Goal: Task Accomplishment & Management: Manage account settings

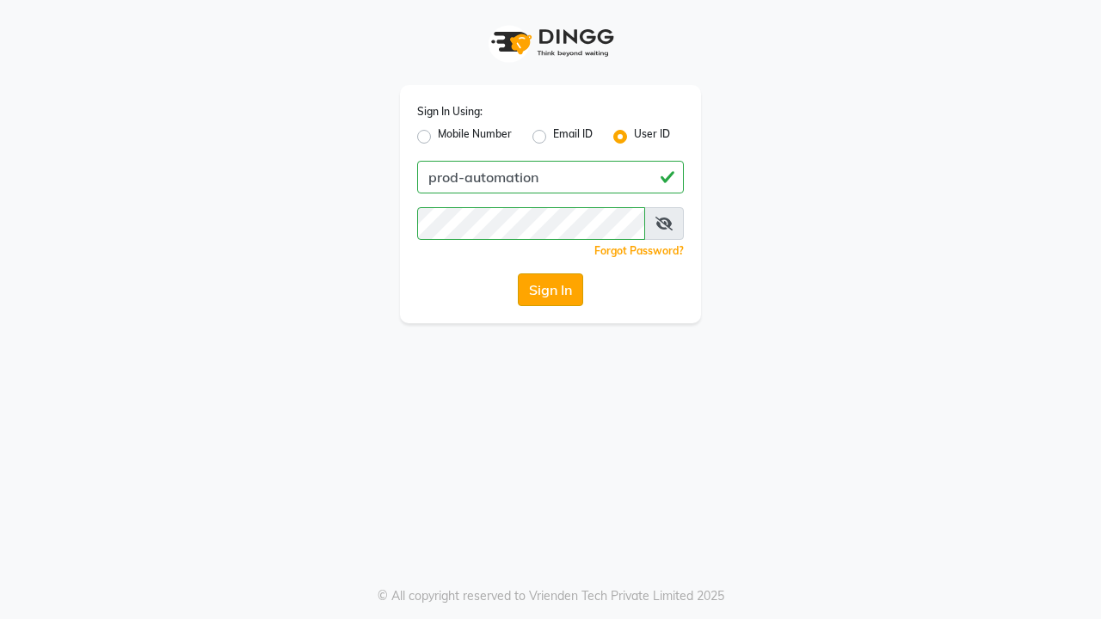
click at [551, 290] on button "Sign In" at bounding box center [550, 290] width 65 height 33
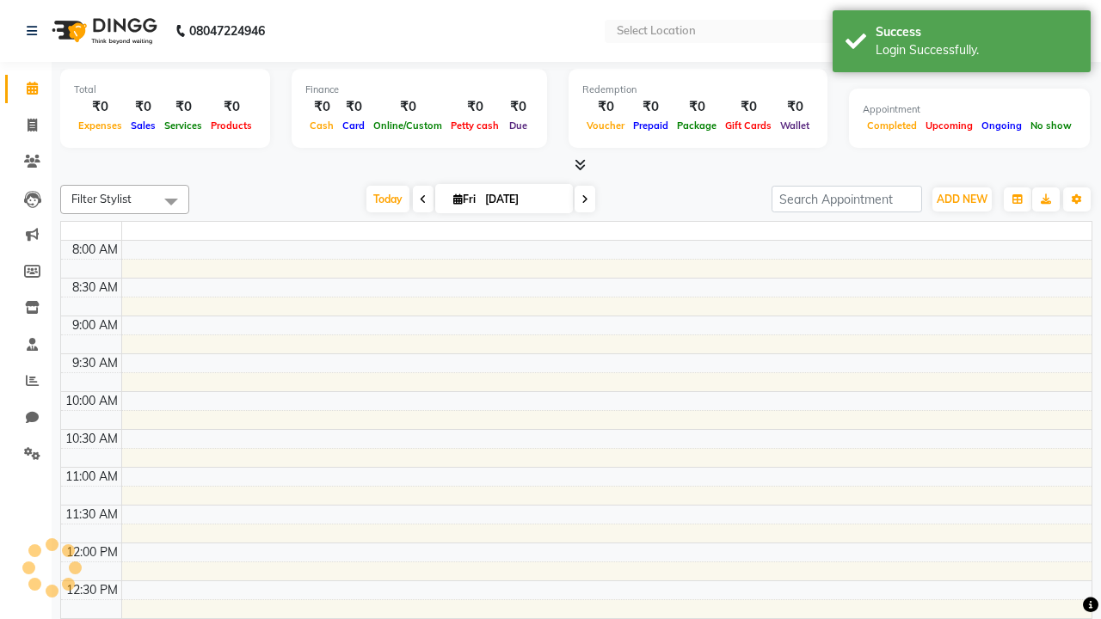
select select "en"
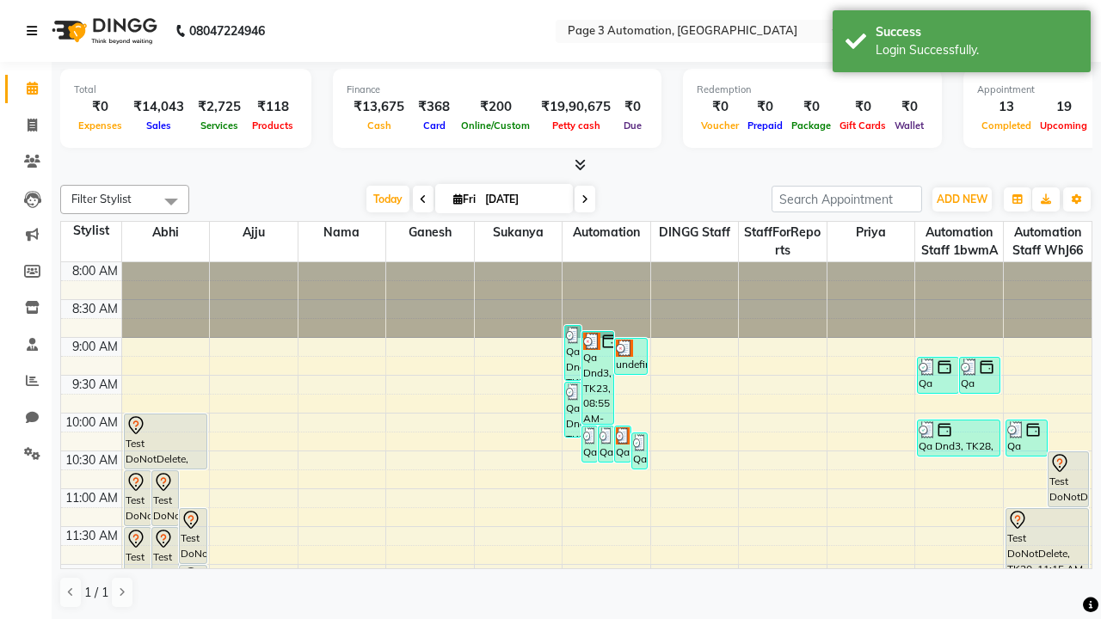
click at [35, 31] on icon at bounding box center [32, 31] width 10 height 12
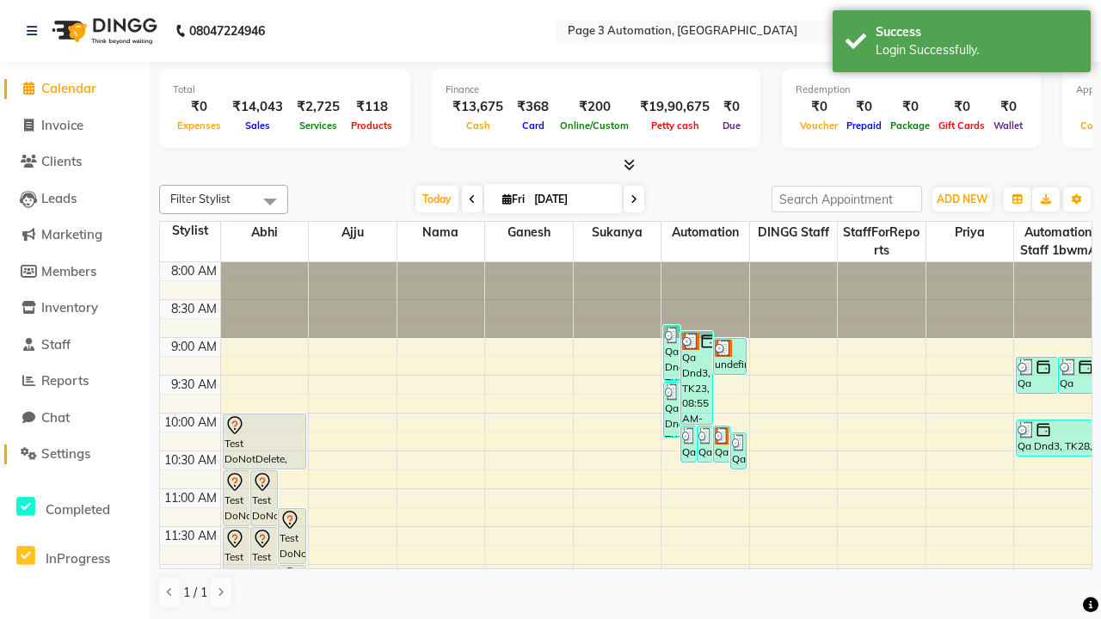
click at [75, 454] on span "Settings" at bounding box center [65, 454] width 49 height 16
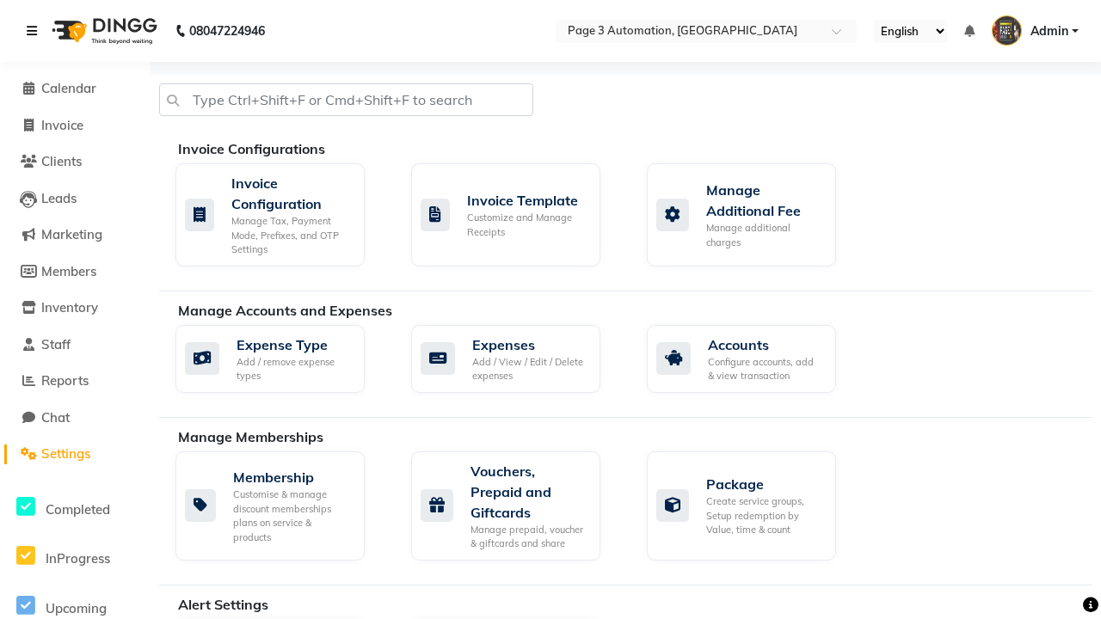
click at [35, 31] on icon at bounding box center [32, 31] width 10 height 12
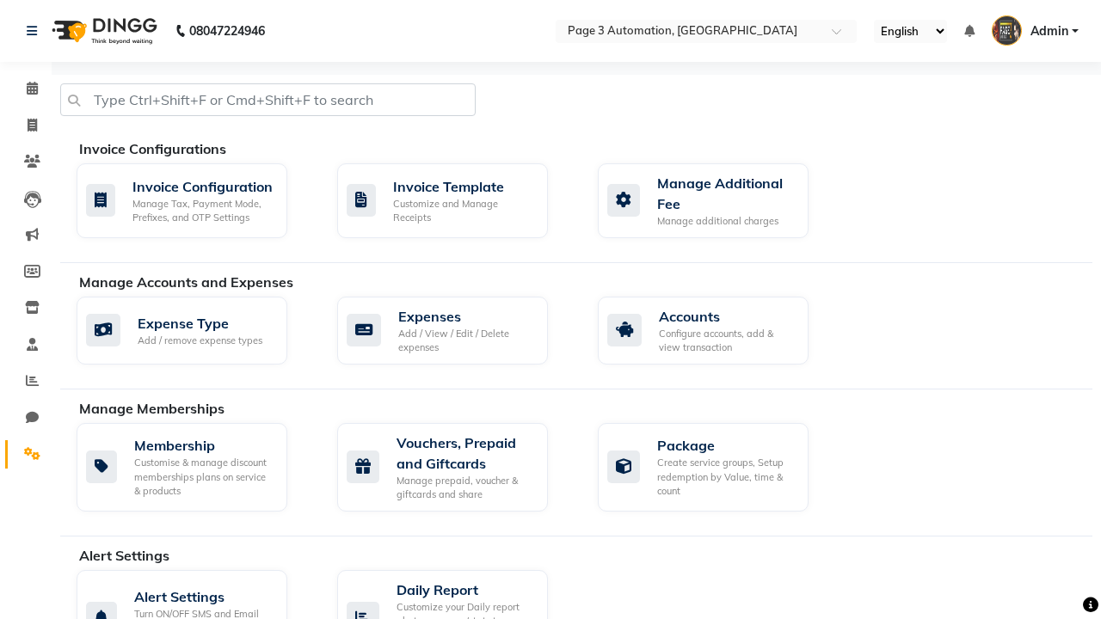
click at [26, 454] on icon at bounding box center [32, 453] width 16 height 13
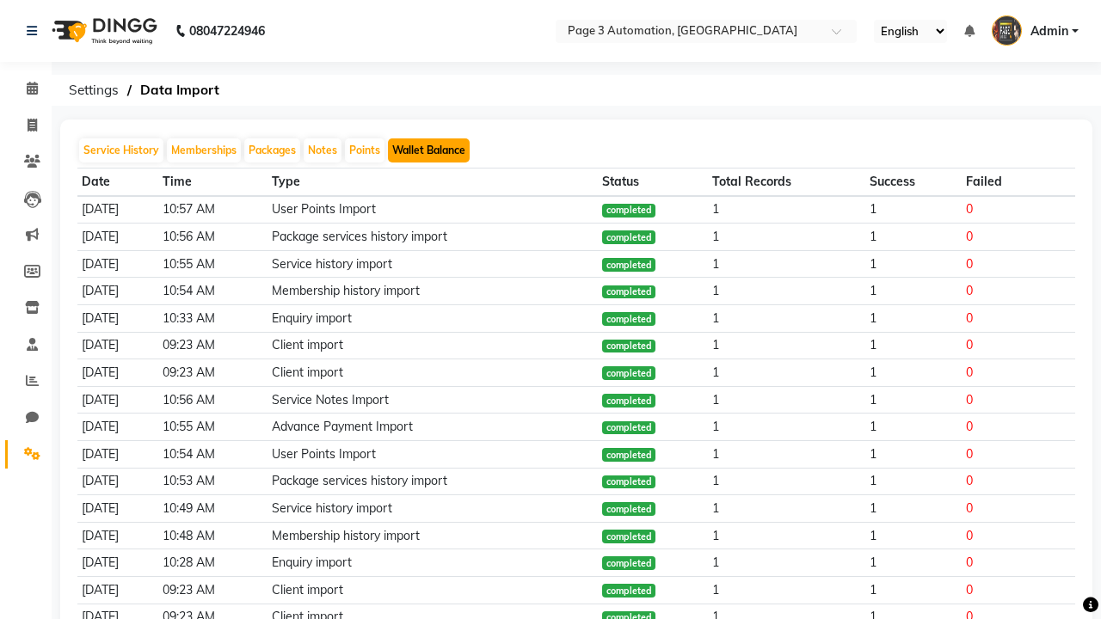
click at [428, 151] on button "Wallet Balance" at bounding box center [429, 151] width 82 height 24
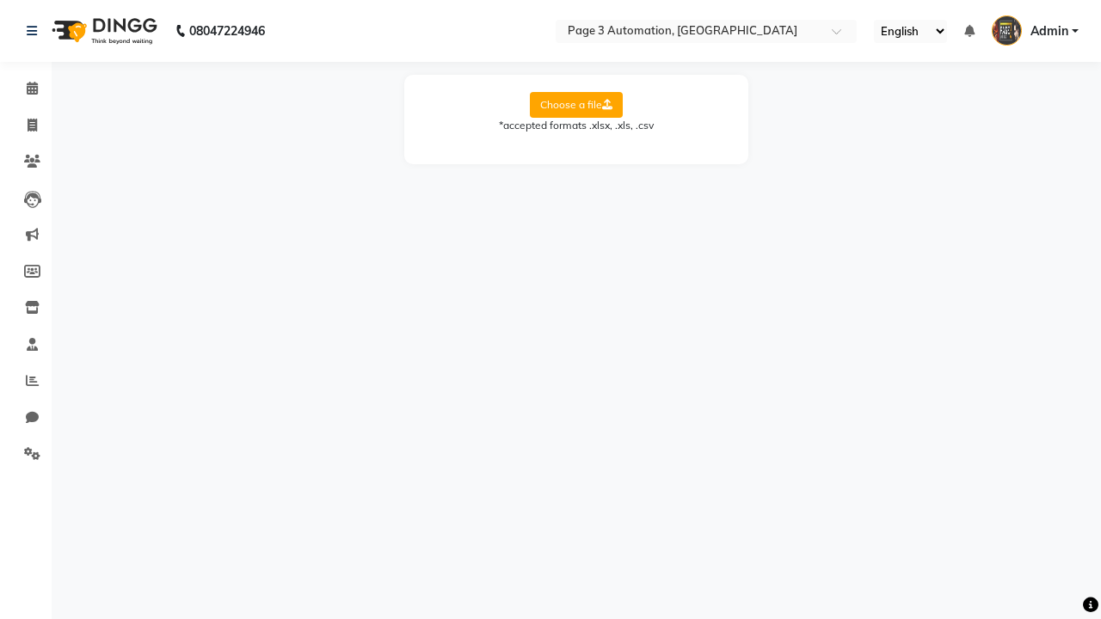
select select "Sheet1"
select select "Name"
select select "Mobile"
select select "Wallet Balance"
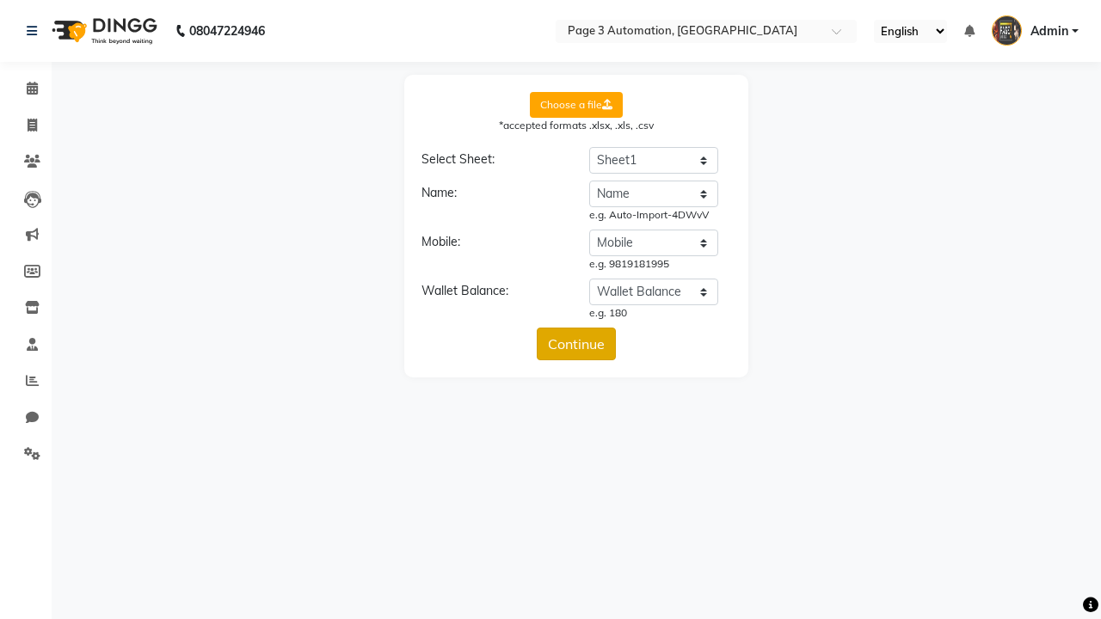
click at [576, 344] on button "Continue" at bounding box center [576, 344] width 79 height 33
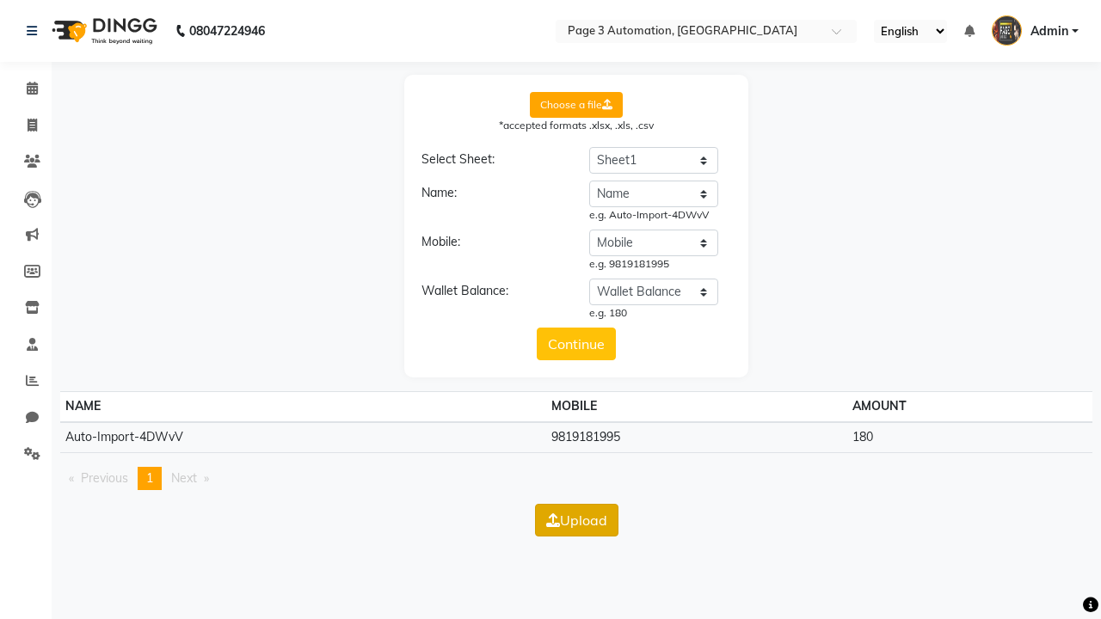
click at [576, 520] on button "Upload" at bounding box center [576, 520] width 83 height 33
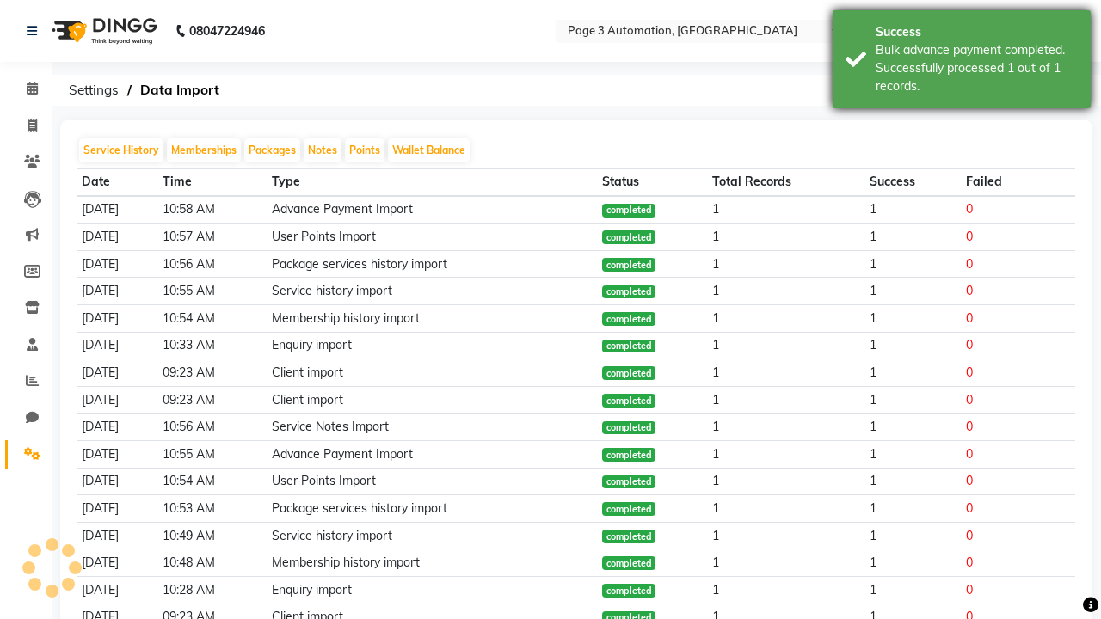
click at [962, 62] on div "Bulk advance payment completed. Successfully processed 1 out of 1 records." at bounding box center [977, 68] width 202 height 54
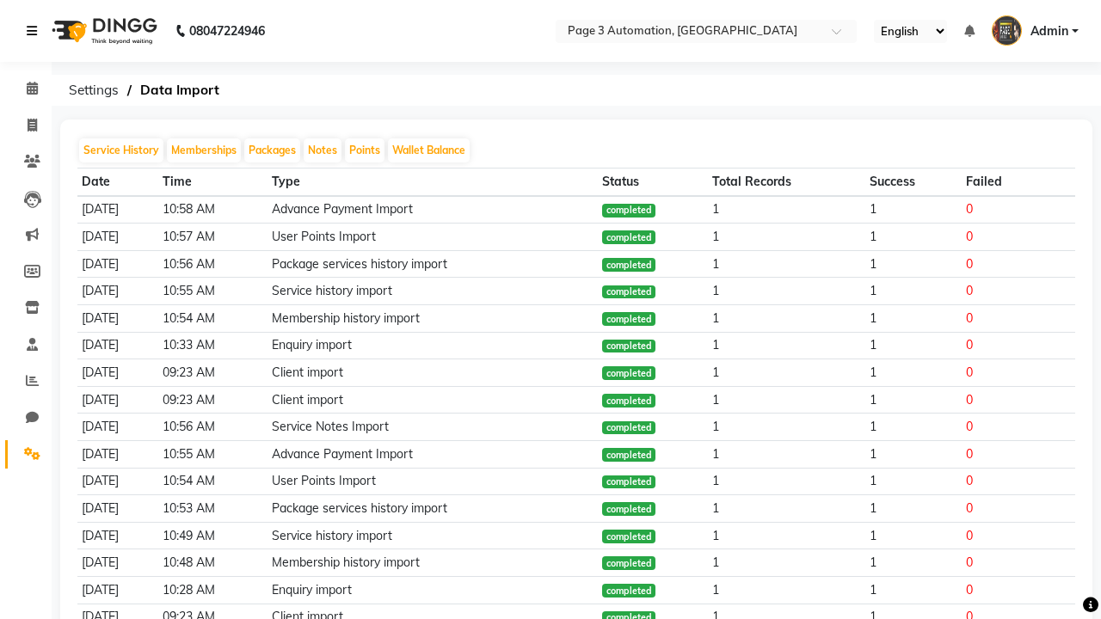
click at [35, 31] on icon at bounding box center [32, 31] width 10 height 12
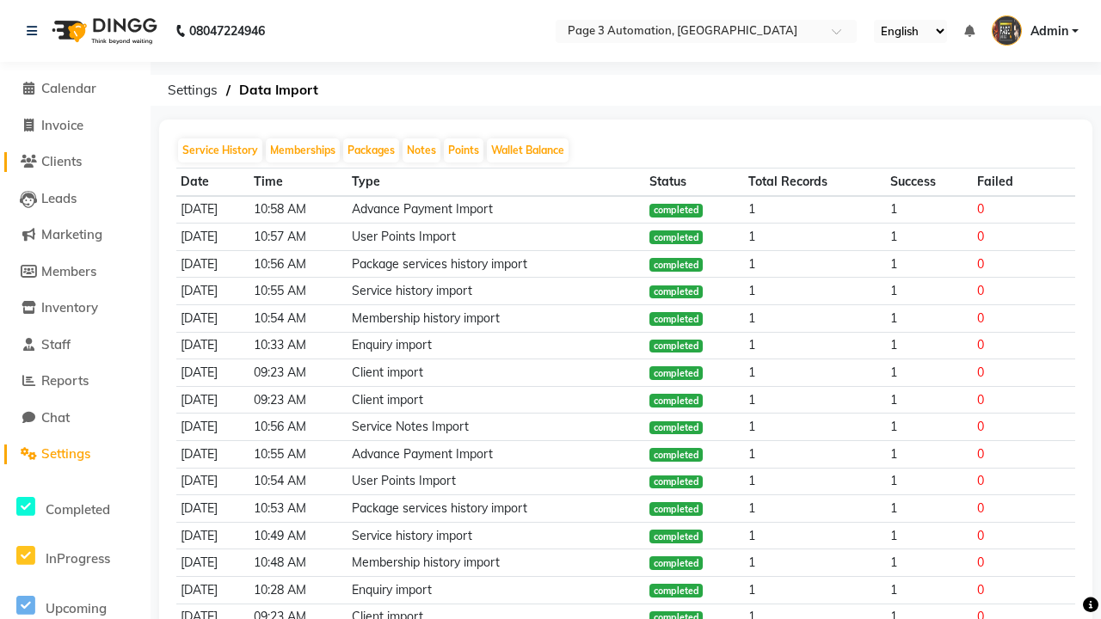
click at [75, 162] on span "Clients" at bounding box center [61, 161] width 40 height 16
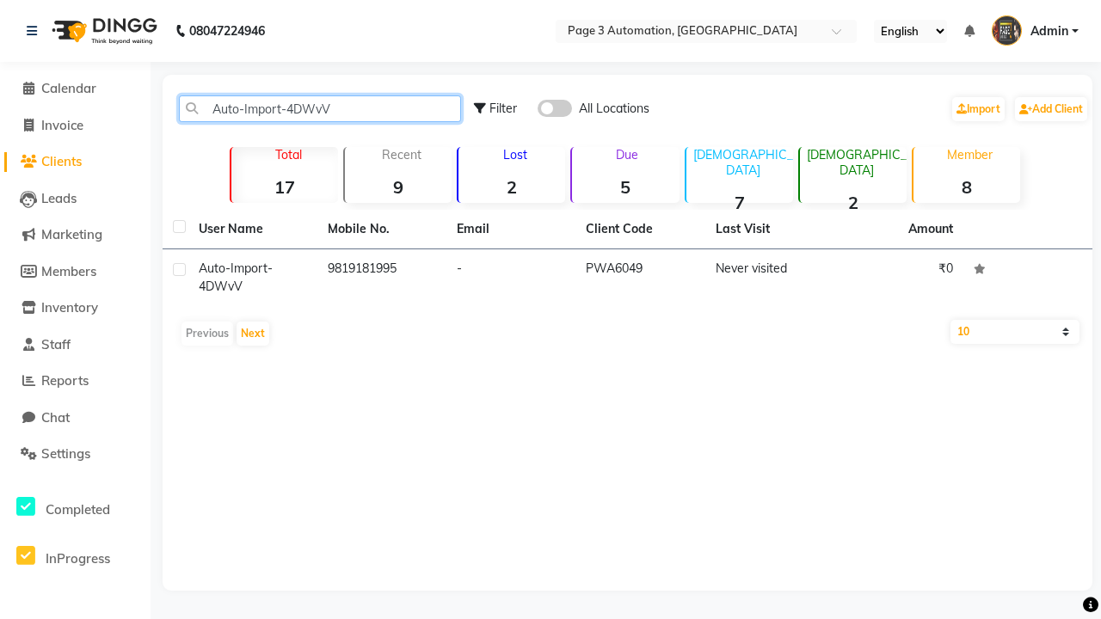
type input "Auto-Import-4DWvV"
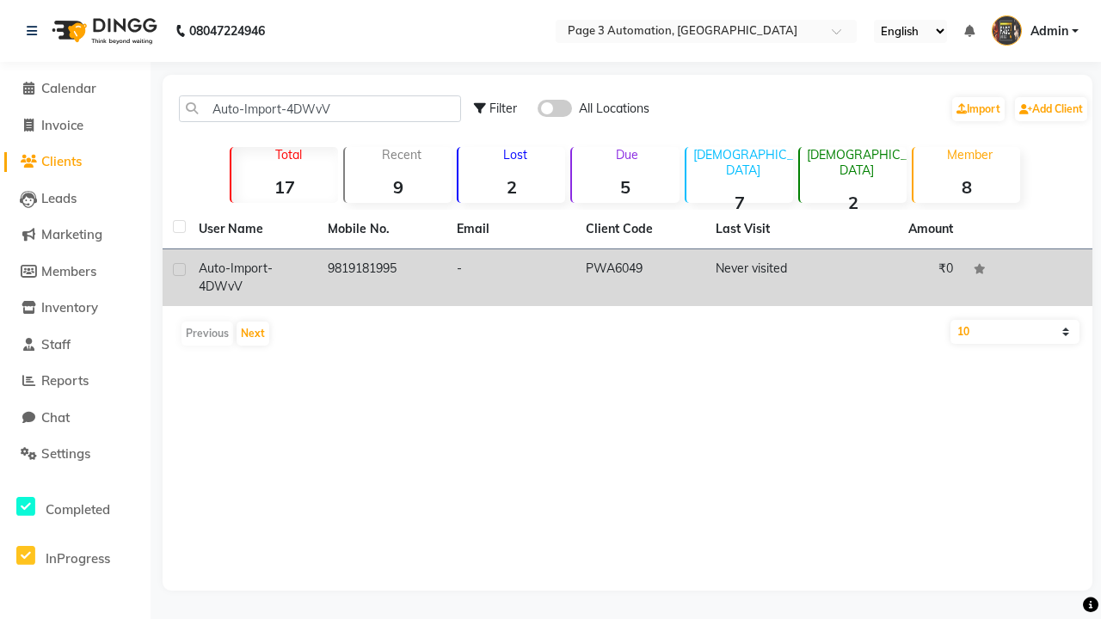
click at [627, 278] on td "PWA6049" at bounding box center [640, 277] width 129 height 57
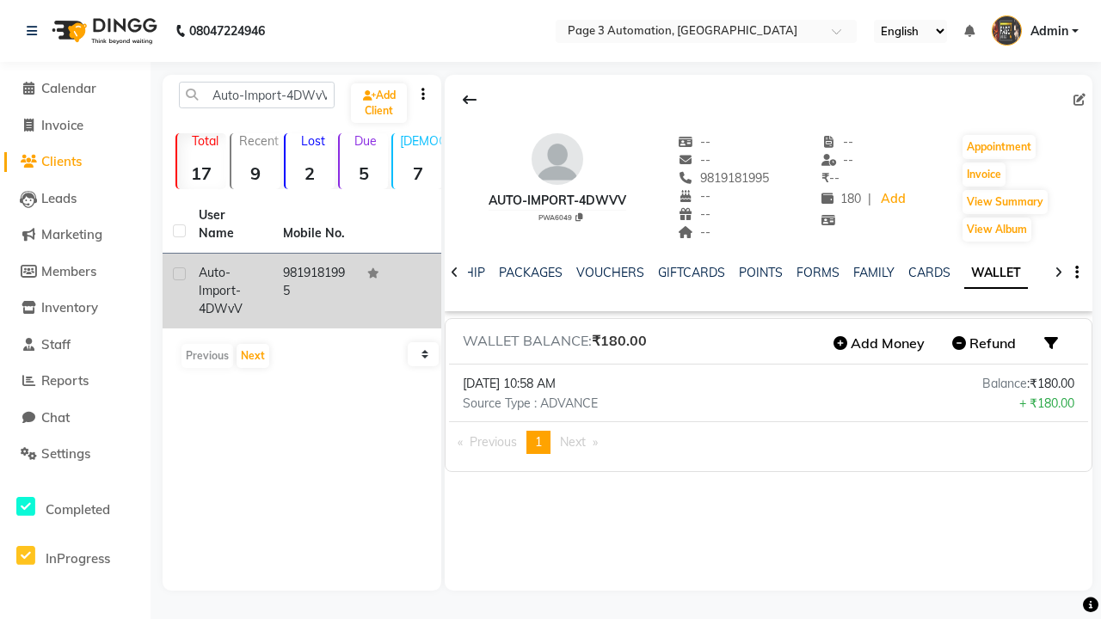
scroll to position [0, 364]
click at [470, 100] on icon at bounding box center [470, 100] width 14 height 14
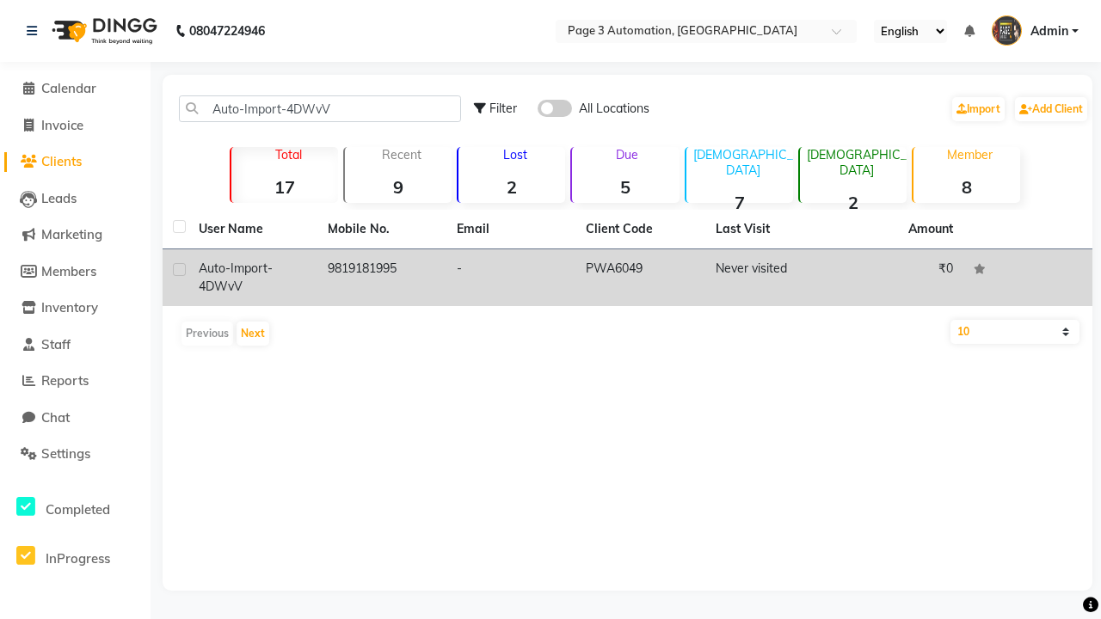
click at [179, 269] on label at bounding box center [179, 269] width 13 height 13
click at [179, 269] on input "checkbox" at bounding box center [178, 270] width 11 height 11
checkbox input "true"
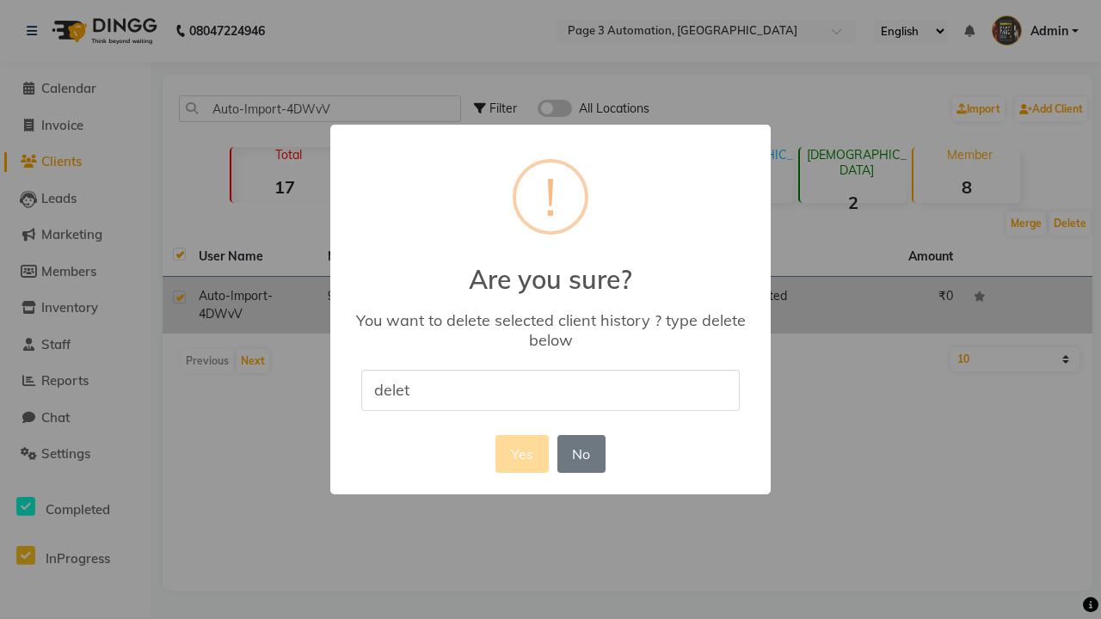
type input "delete"
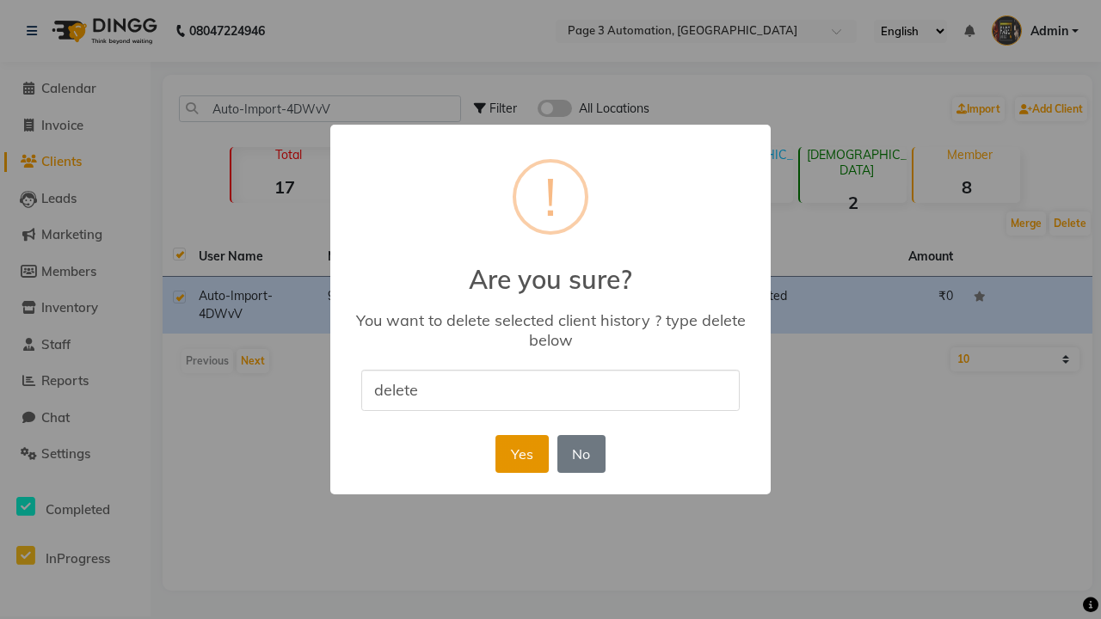
click at [521, 453] on button "Yes" at bounding box center [522, 454] width 52 height 38
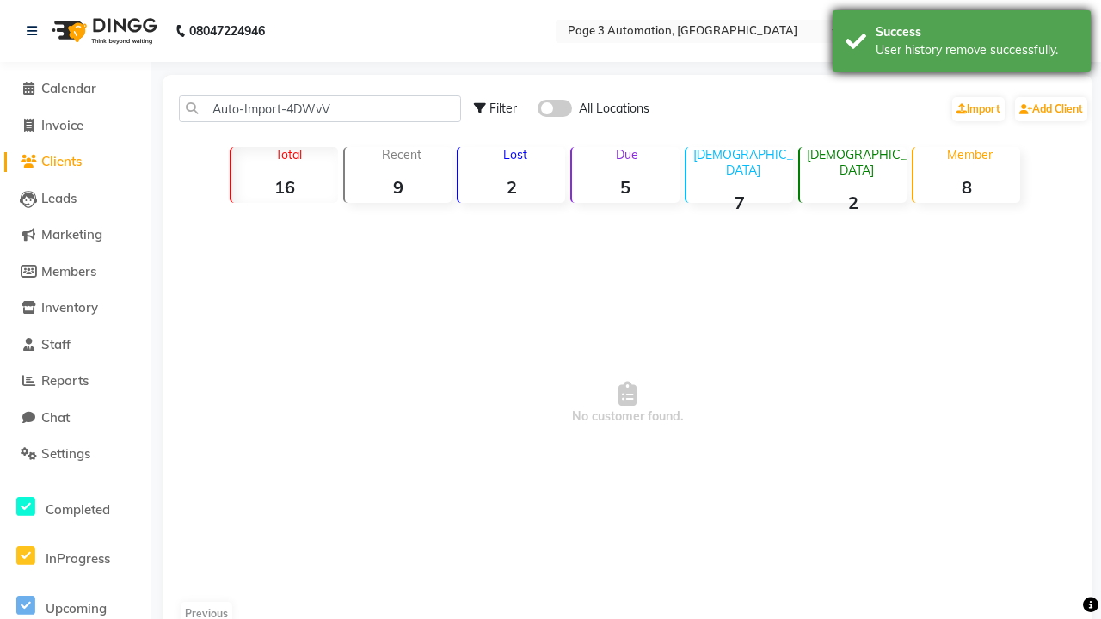
click at [962, 44] on div "User history remove successfully." at bounding box center [977, 50] width 202 height 18
click at [1035, 31] on span "Admin" at bounding box center [1050, 31] width 38 height 18
click at [0, 0] on link "Sign out" at bounding box center [0, 0] width 0 height 0
